Goal: Book appointment/travel/reservation

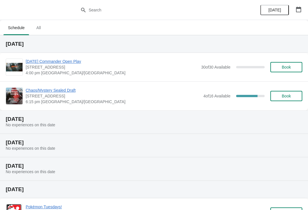
click at [292, 94] on span "Book" at bounding box center [287, 96] width 22 height 5
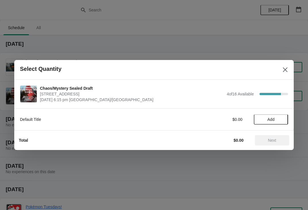
click at [270, 113] on div "Default Title $0.00 Add" at bounding box center [154, 116] width 268 height 16
click at [265, 115] on button "Add" at bounding box center [271, 119] width 34 height 10
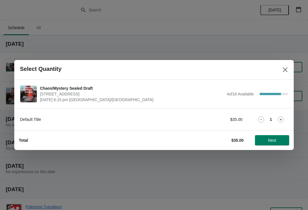
click at [269, 141] on span "Next" at bounding box center [272, 140] width 8 height 5
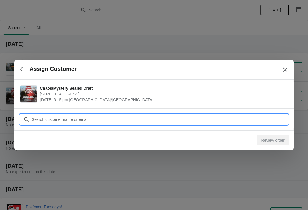
click at [124, 114] on input "Customer" at bounding box center [159, 119] width 257 height 10
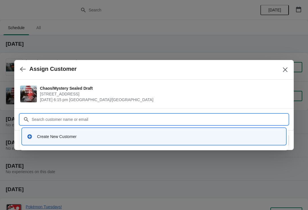
click at [76, 132] on div "Create New Customer" at bounding box center [154, 136] width 259 height 12
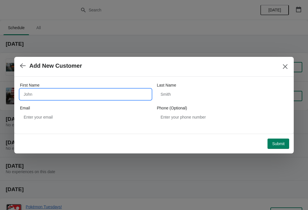
click at [43, 95] on input "First Name" at bounding box center [85, 94] width 131 height 10
type input "[PERSON_NAME]"
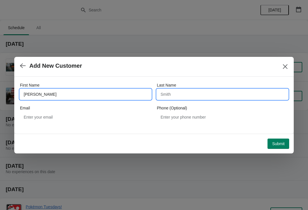
click at [197, 91] on input "Last Name" at bounding box center [222, 94] width 131 height 10
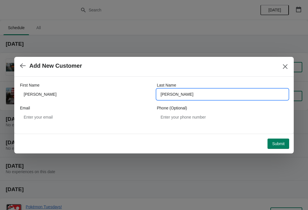
type input "[PERSON_NAME]"
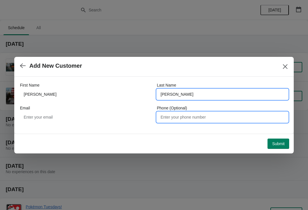
click at [201, 118] on input "Phone (Optional)" at bounding box center [222, 117] width 131 height 10
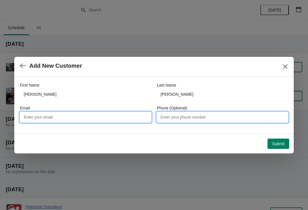
click at [88, 118] on input "Email" at bounding box center [85, 117] width 131 height 10
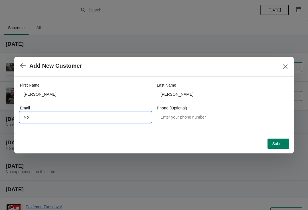
type input "N"
type input "[EMAIL_ADDRESS][DOMAIN_NAME]"
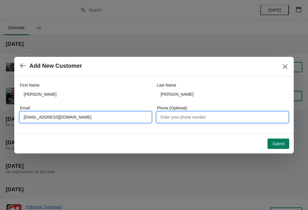
click at [212, 114] on input "Phone (Optional)" at bounding box center [222, 117] width 131 height 10
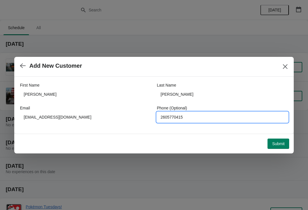
type input "2605770415"
click at [279, 144] on span "Submit" at bounding box center [278, 143] width 13 height 5
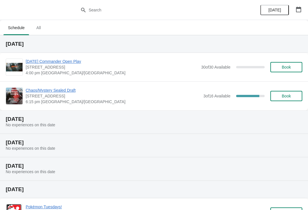
click at [65, 87] on span "Chaos/Mystery Sealed Draft" at bounding box center [113, 90] width 175 height 6
